Goal: Information Seeking & Learning: Compare options

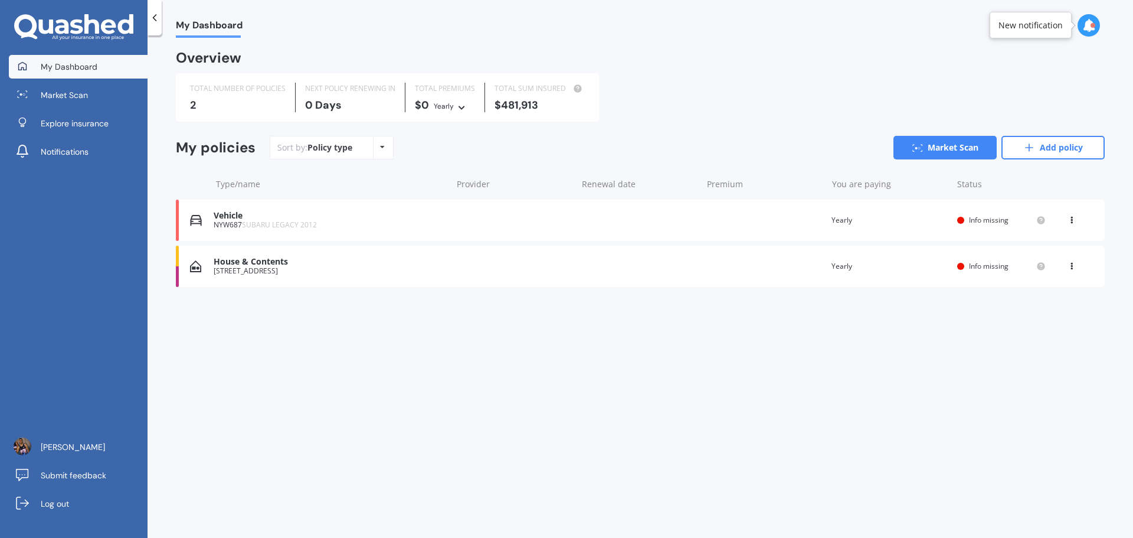
click at [719, 217] on div "Vehicle NYW687 SUBARU LEGACY 2012 Renewal date Premium You are paying Yearly St…" at bounding box center [640, 220] width 929 height 41
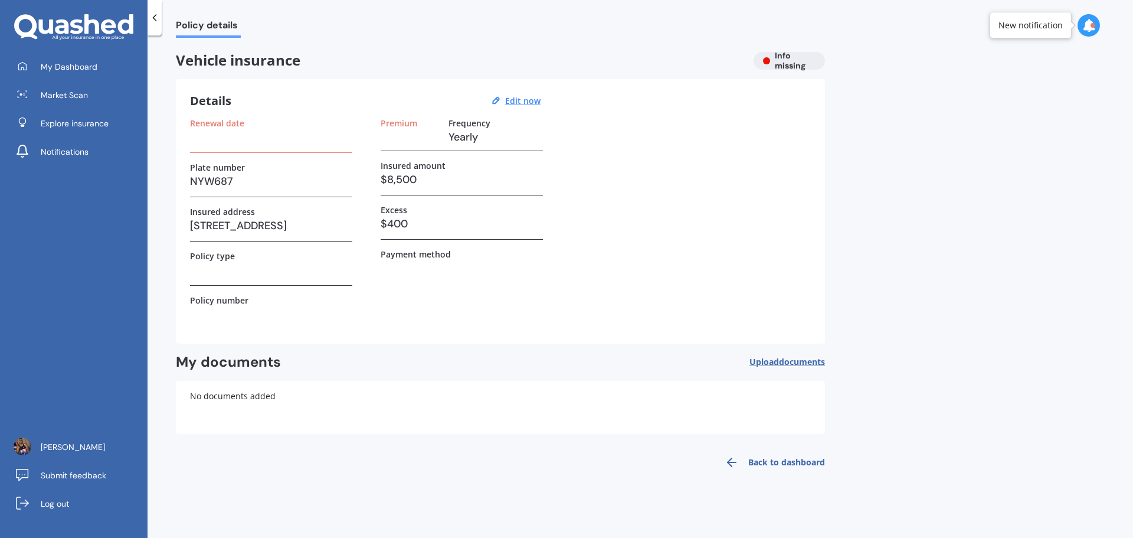
click at [226, 138] on h3 at bounding box center [271, 137] width 162 height 18
click at [76, 96] on span "Market Scan" at bounding box center [64, 95] width 47 height 12
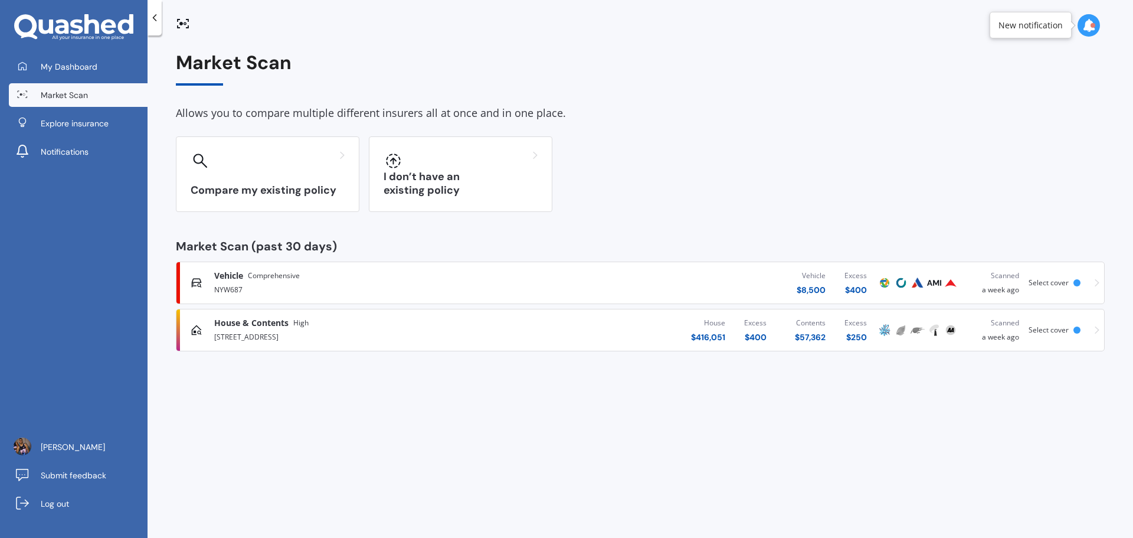
click at [903, 277] on img at bounding box center [901, 283] width 14 height 14
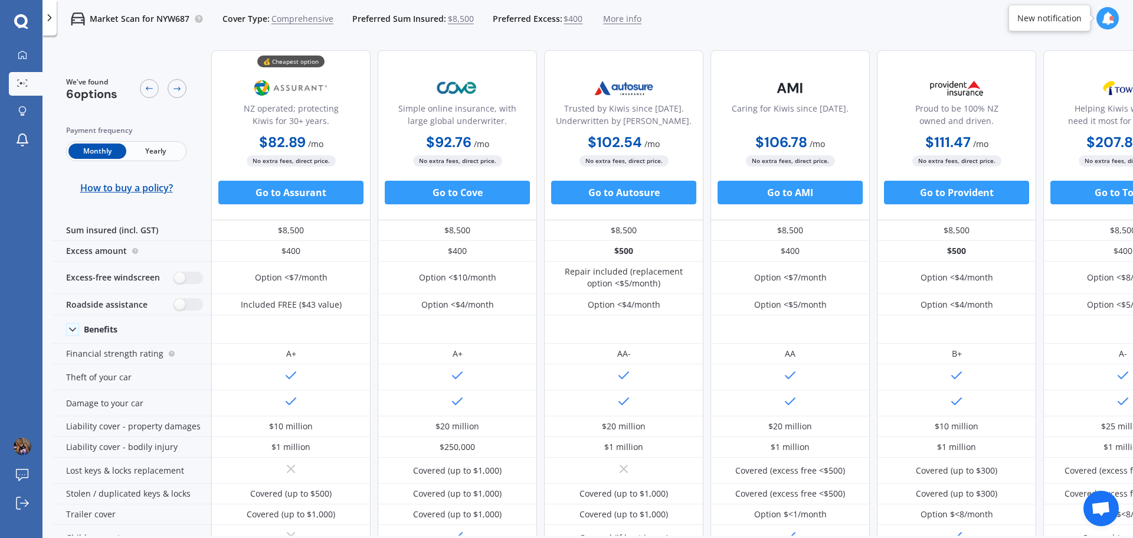
click at [144, 149] on span "Yearly" at bounding box center [155, 150] width 58 height 15
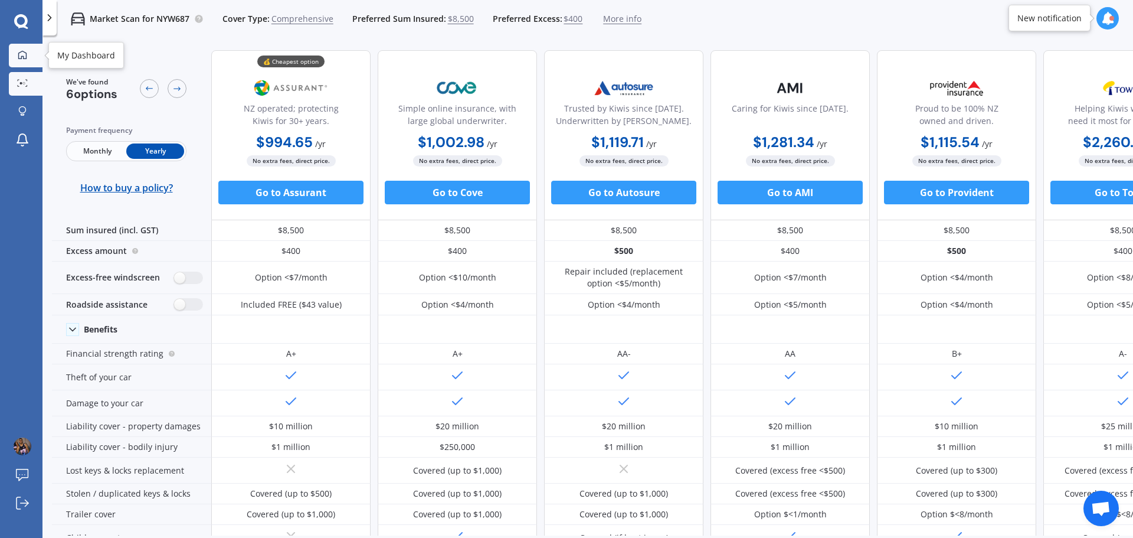
click at [24, 53] on icon at bounding box center [22, 54] width 9 height 9
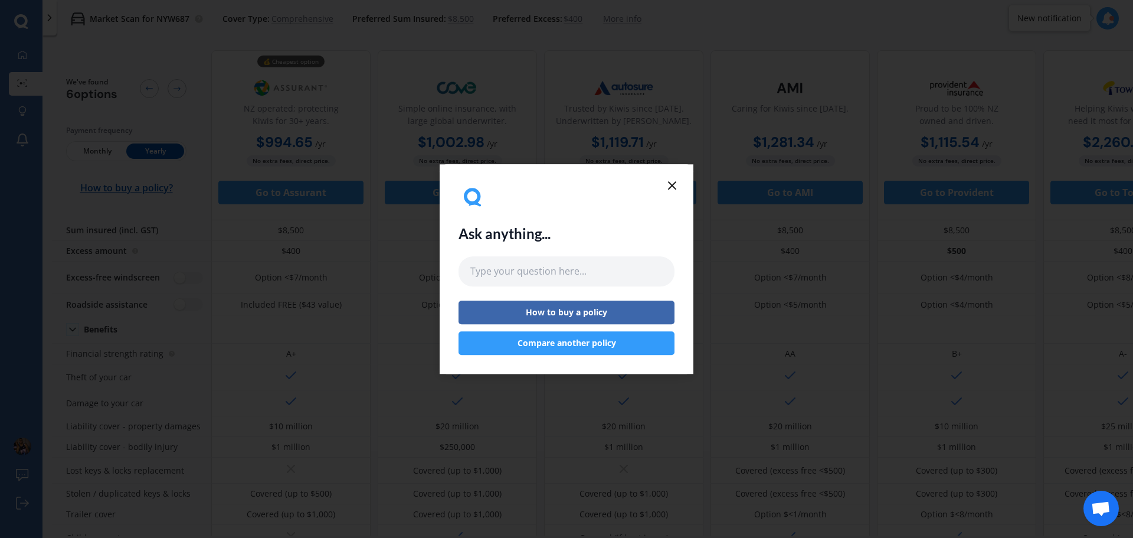
click at [675, 189] on icon at bounding box center [672, 185] width 14 height 14
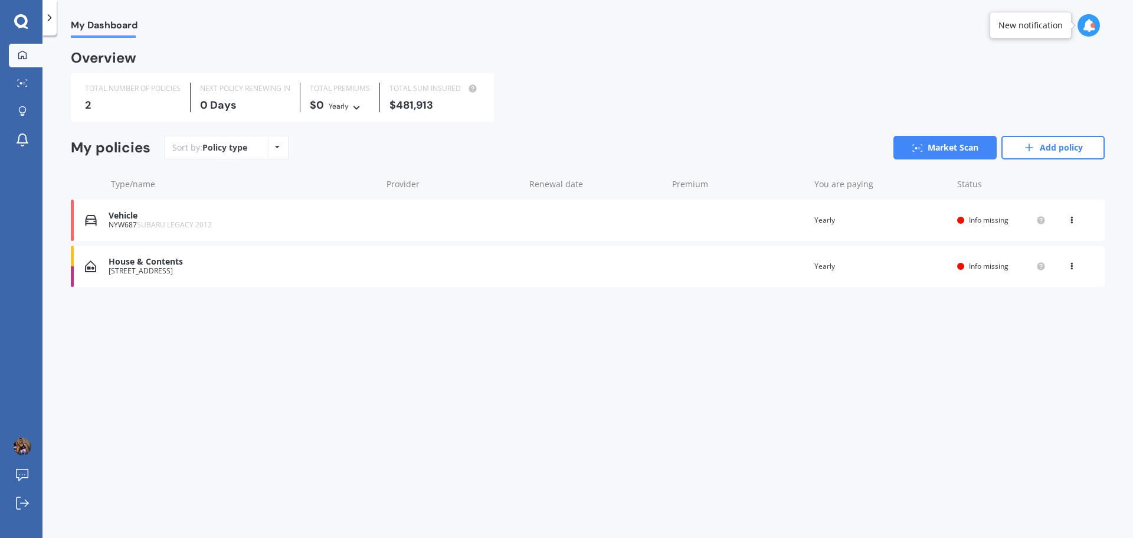
click at [168, 266] on div "House & Contents" at bounding box center [242, 262] width 267 height 10
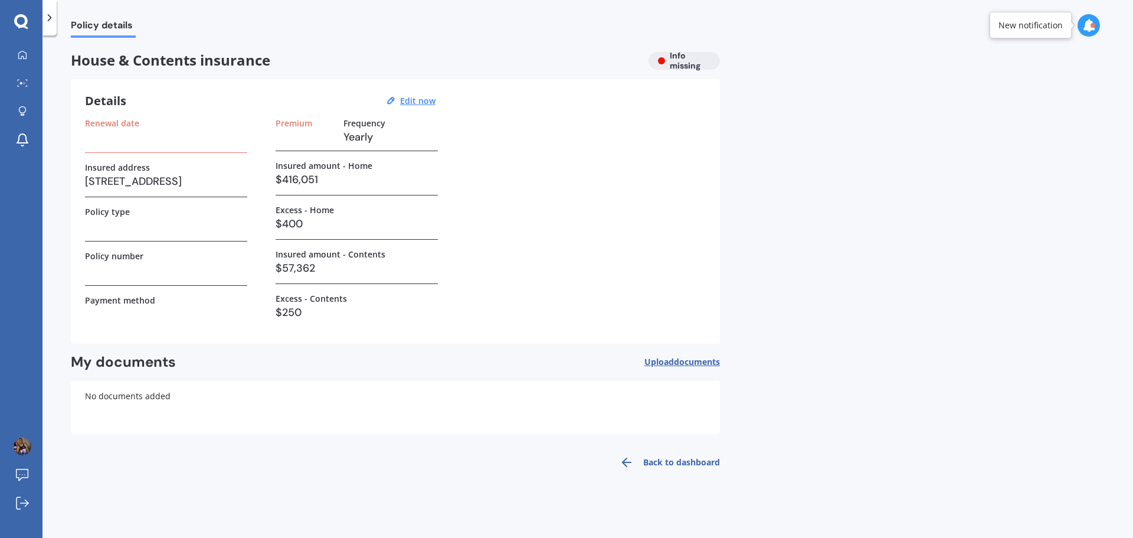
click at [433, 111] on div "Details Edit now Renewal date Insured address [STREET_ADDRESS] Policy type Poli…" at bounding box center [395, 211] width 649 height 264
click at [424, 103] on u "Edit now" at bounding box center [417, 100] width 35 height 11
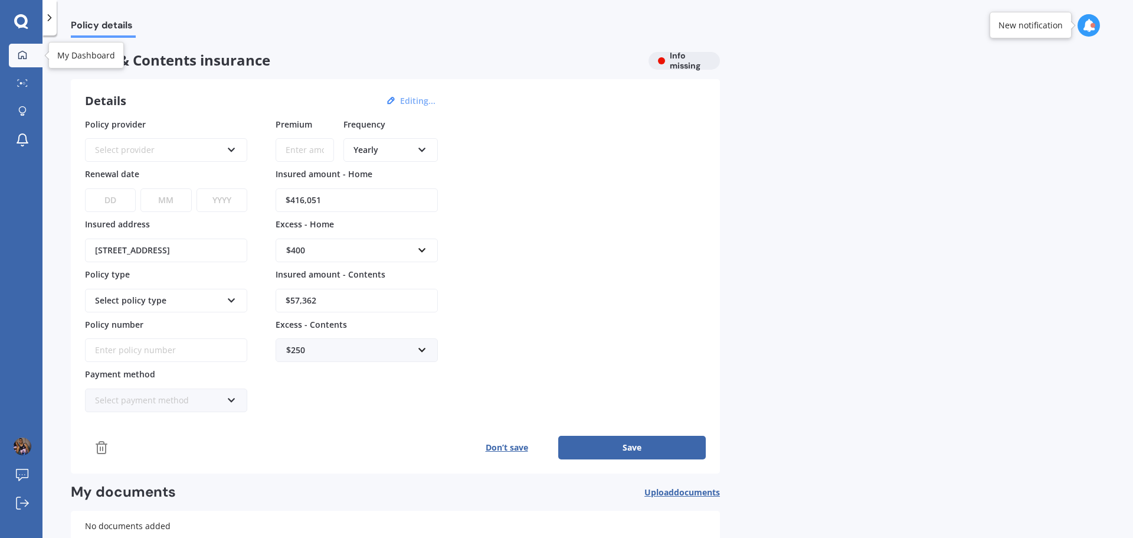
click at [15, 54] on div at bounding box center [23, 55] width 18 height 11
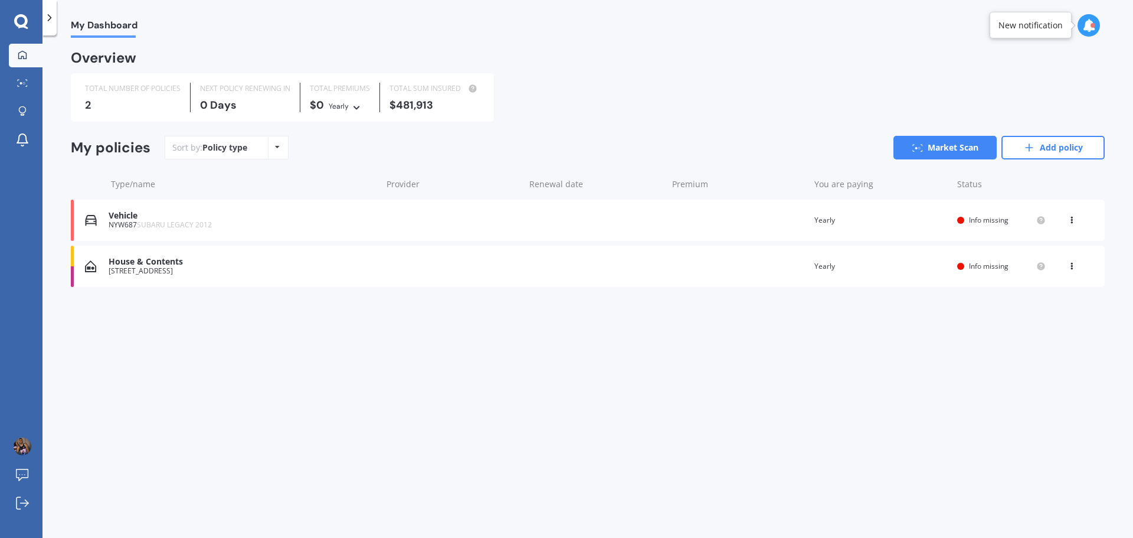
click at [31, 27] on div at bounding box center [21, 21] width 43 height 15
click at [19, 22] on icon at bounding box center [21, 21] width 14 height 15
